Goal: Information Seeking & Learning: Compare options

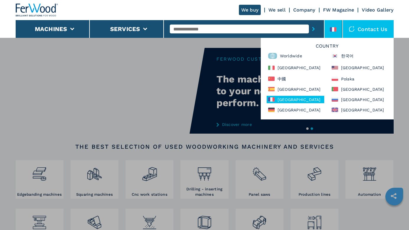
click at [287, 99] on div "France" at bounding box center [296, 99] width 58 height 7
click at [279, 99] on div "France" at bounding box center [296, 99] width 58 height 7
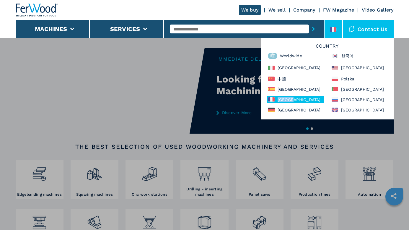
drag, startPoint x: 279, startPoint y: 99, endPoint x: 310, endPoint y: 97, distance: 31.0
click at [310, 97] on div "France" at bounding box center [296, 99] width 58 height 7
click at [241, 125] on div "**********" at bounding box center [204, 152] width 409 height 230
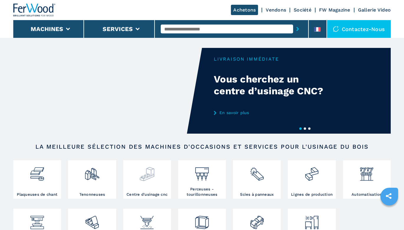
click at [156, 187] on div at bounding box center [147, 176] width 45 height 30
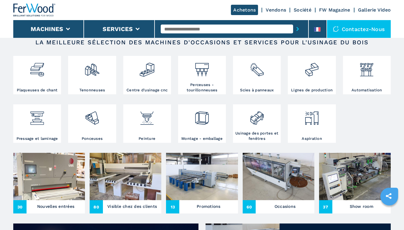
scroll to position [118, 0]
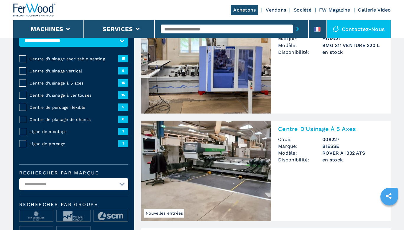
scroll to position [89, 0]
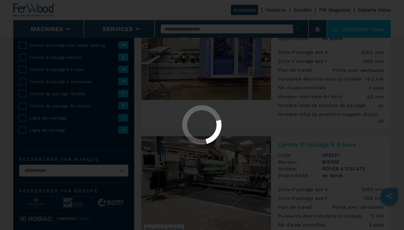
select select "**********"
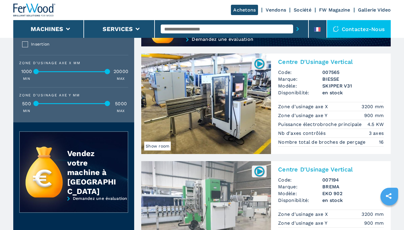
scroll to position [561, 0]
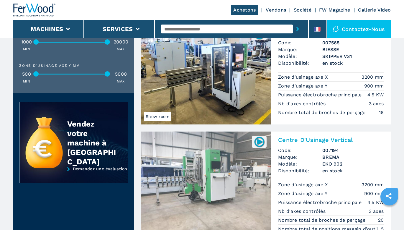
click at [213, 89] on img at bounding box center [206, 74] width 130 height 100
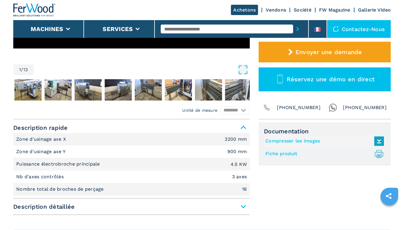
scroll to position [177, 0]
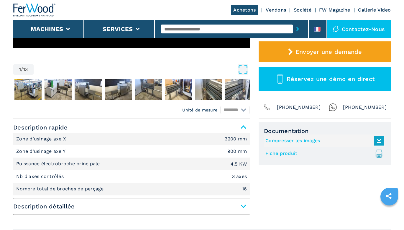
click at [286, 152] on link "Fiche produit .prefix__st0{stroke-linecap:round;stroke-linejoin:round}.prefix__…" at bounding box center [324, 153] width 116 height 10
click at [315, 138] on link "Compresser les images" at bounding box center [324, 141] width 116 height 10
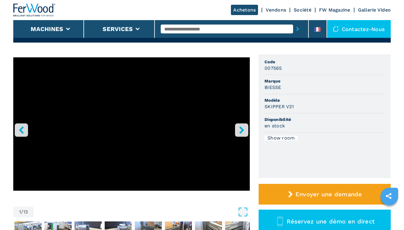
scroll to position [30, 0]
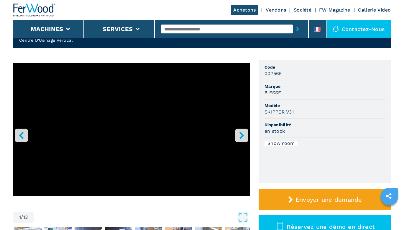
select select "**********"
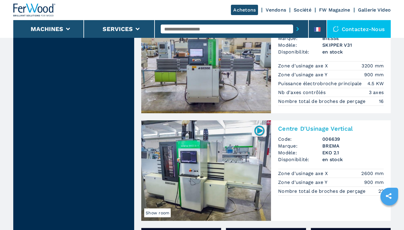
scroll to position [791, 0]
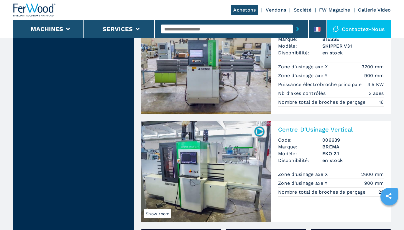
click at [208, 178] on img at bounding box center [206, 171] width 130 height 100
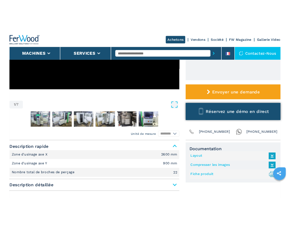
scroll to position [207, 0]
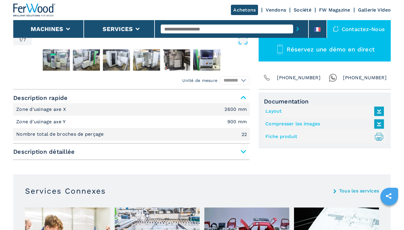
click at [284, 138] on link "Fiche produit .prefix__st0{stroke-linecap:round;stroke-linejoin:round}.prefix__…" at bounding box center [324, 137] width 116 height 10
click at [295, 119] on link "Compresser les images" at bounding box center [324, 124] width 116 height 10
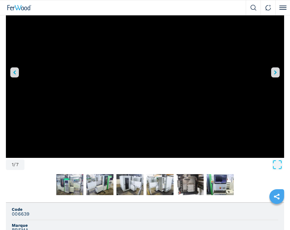
scroll to position [0, 0]
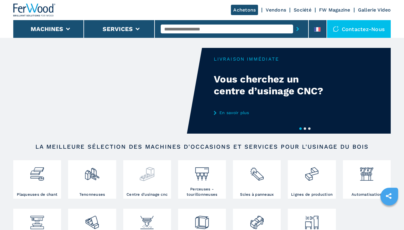
click at [150, 170] on img at bounding box center [147, 171] width 16 height 20
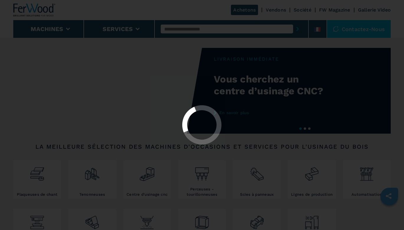
select select "**********"
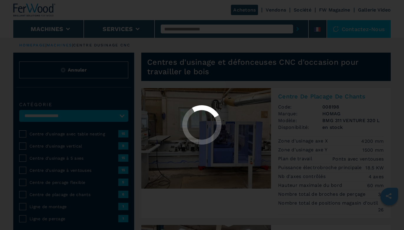
select select "**********"
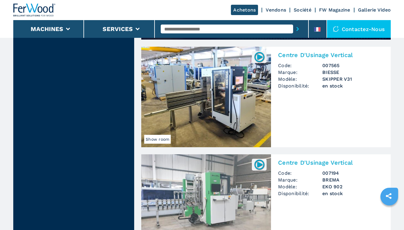
scroll to position [531, 0]
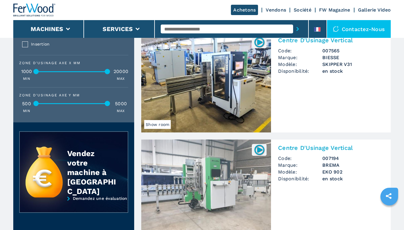
click at [221, 196] on img at bounding box center [206, 189] width 130 height 100
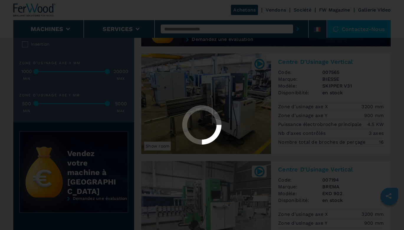
scroll to position [553, 0]
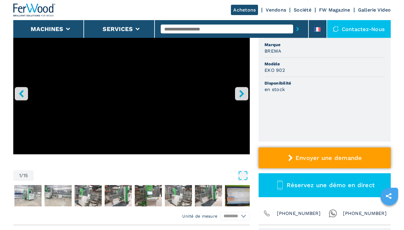
scroll to position [118, 0]
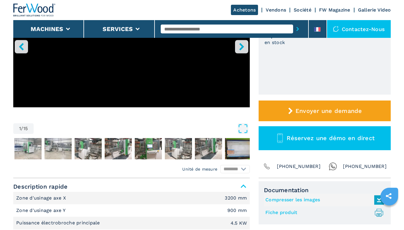
click at [289, 213] on link "Fiche produit .prefix__st0{stroke-linecap:round;stroke-linejoin:round}.prefix__…" at bounding box center [324, 213] width 116 height 10
click at [311, 202] on link "Compresser les images" at bounding box center [324, 200] width 116 height 10
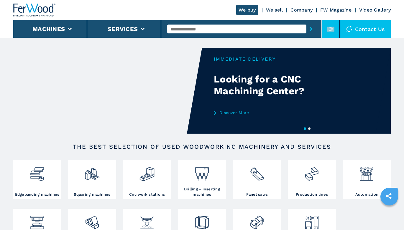
click at [335, 28] on rect at bounding box center [330, 29] width 7 height 5
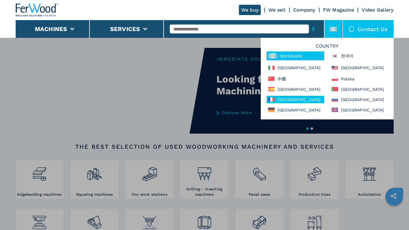
click at [284, 97] on div "France" at bounding box center [296, 99] width 58 height 7
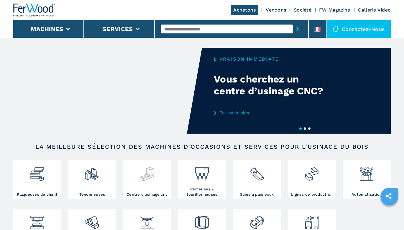
click at [150, 189] on div at bounding box center [147, 176] width 45 height 30
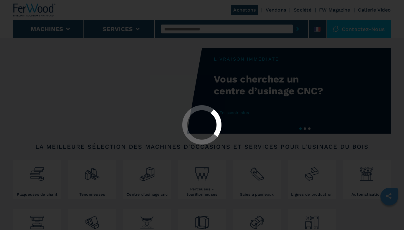
select select "**********"
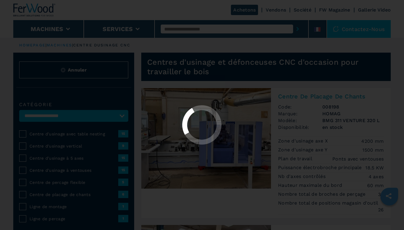
select select "**********"
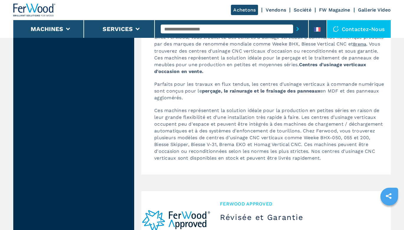
scroll to position [1155, 0]
